Goal: Navigation & Orientation: Find specific page/section

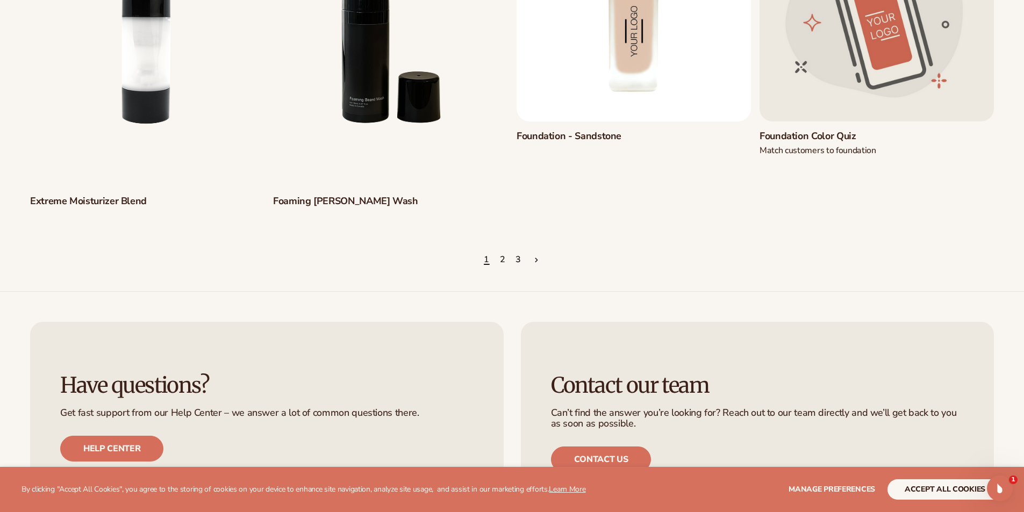
scroll to position [1290, 0]
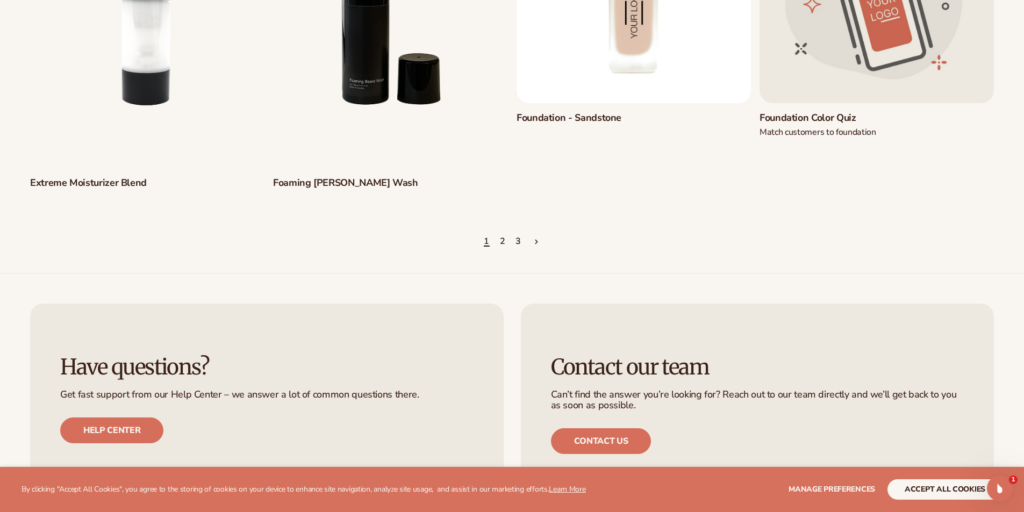
click at [499, 244] on ul "1 2 3" at bounding box center [512, 242] width 964 height 24
click at [506, 241] on ul "1 2 3" at bounding box center [512, 242] width 964 height 24
click at [500, 242] on link "2" at bounding box center [503, 242] width 6 height 24
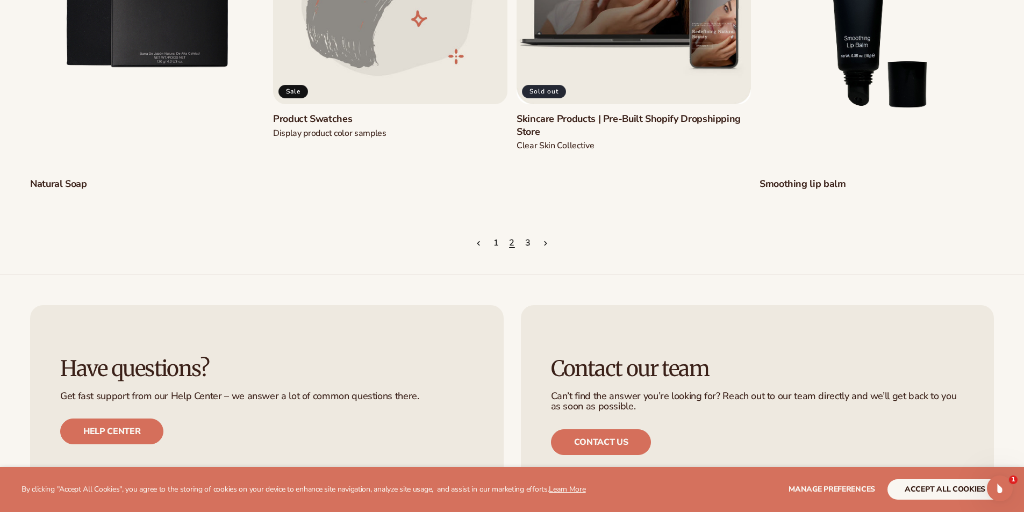
scroll to position [1398, 0]
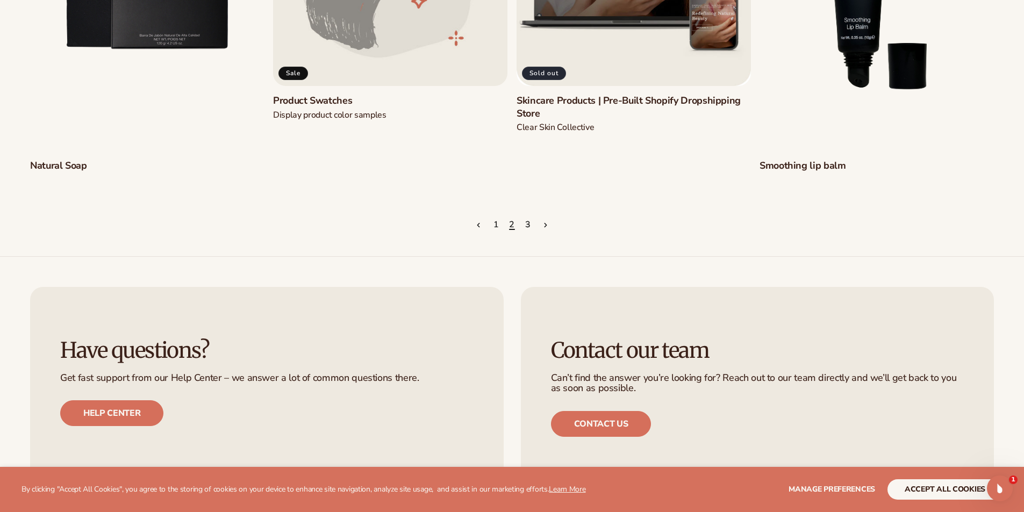
click at [529, 223] on link "3" at bounding box center [528, 225] width 6 height 24
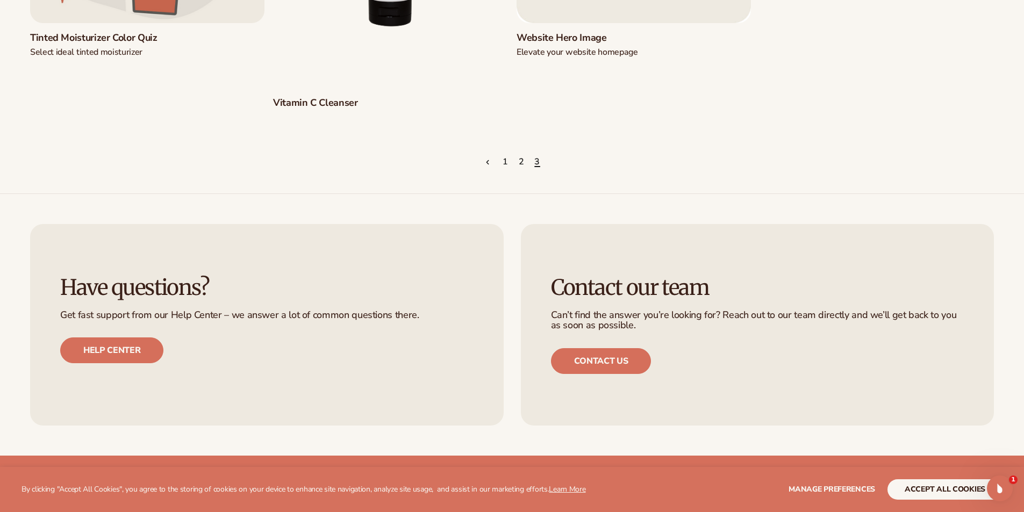
click at [503, 166] on link "1" at bounding box center [506, 163] width 6 height 24
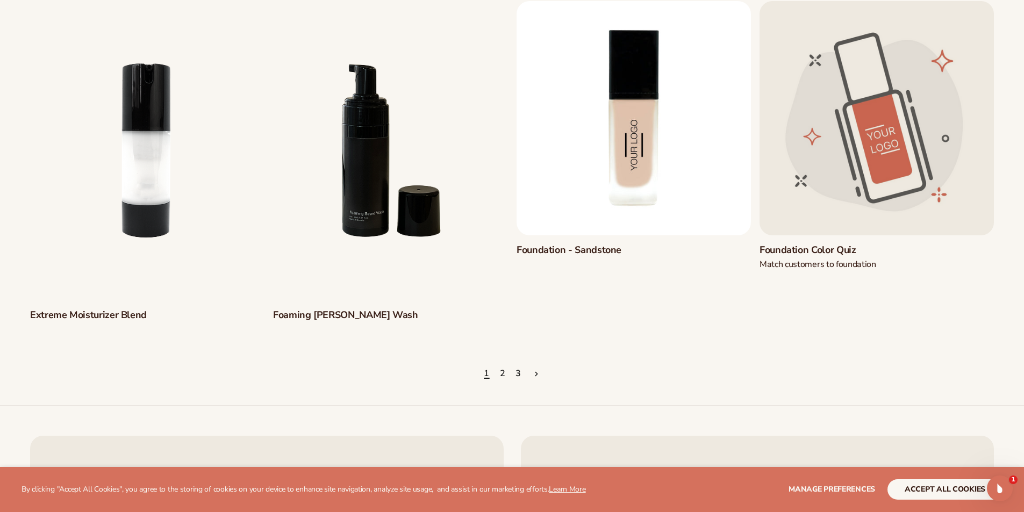
scroll to position [1183, 0]
